Goal: Task Accomplishment & Management: Complete application form

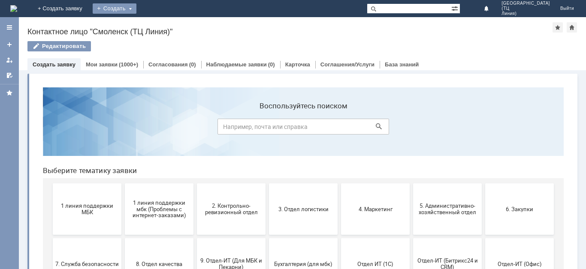
click at [136, 8] on div "Создать" at bounding box center [115, 8] width 44 height 10
click at [159, 26] on link "Заявка" at bounding box center [126, 26] width 65 height 10
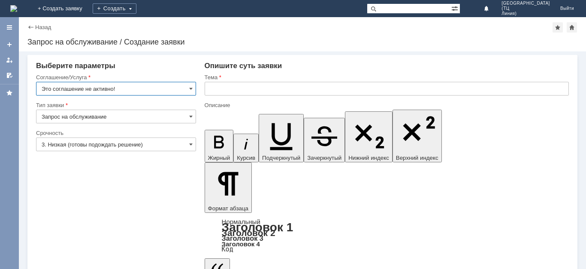
click at [184, 90] on input "Это соглашение не активно!" at bounding box center [116, 89] width 160 height 14
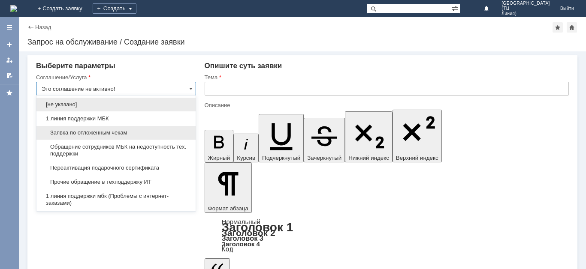
click at [145, 134] on span "Заявка по отложенным чекам" at bounding box center [116, 132] width 149 height 7
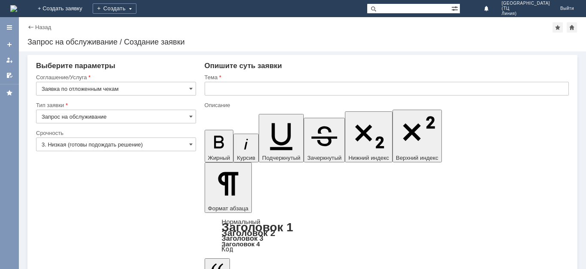
type input "Заявка по отложенным чекам"
click at [128, 145] on input "3. Низкая (готовы подождать решение)" at bounding box center [116, 145] width 160 height 14
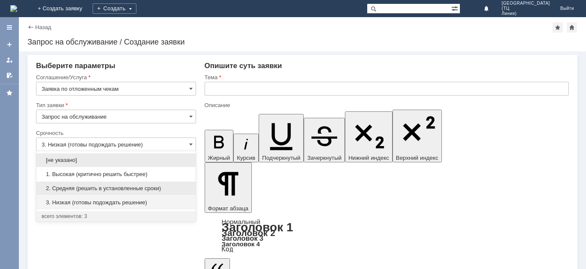
click at [120, 188] on span "2. Средняя (решить в установленные сроки)" at bounding box center [116, 188] width 149 height 7
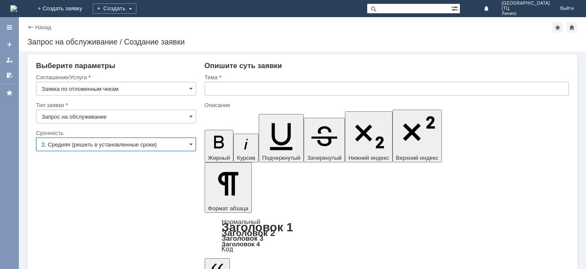
type input "2. Средняя (решить в установленные сроки)"
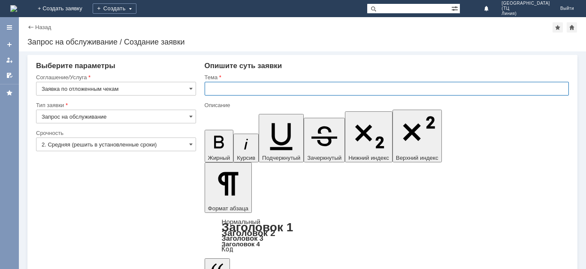
click at [224, 89] on input "text" at bounding box center [387, 89] width 364 height 14
type input "Отложенные чеки [DATE]"
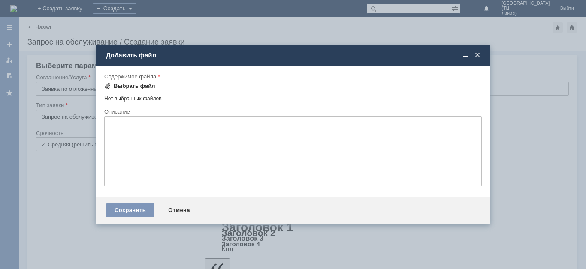
click at [143, 85] on div "Выбрать файл" at bounding box center [135, 86] width 42 height 7
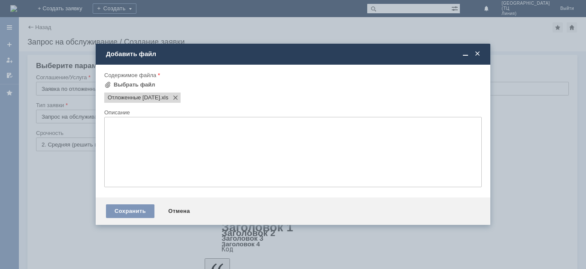
drag, startPoint x: 137, startPoint y: 210, endPoint x: 125, endPoint y: 208, distance: 11.7
click at [136, 210] on div "Сохранить" at bounding box center [130, 212] width 48 height 14
